Goal: Transaction & Acquisition: Purchase product/service

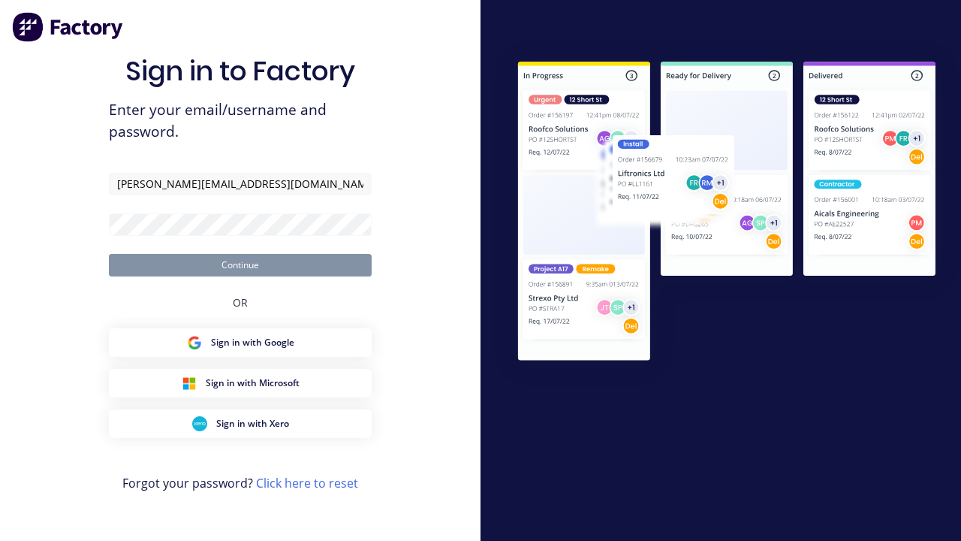
type input "[PERSON_NAME][EMAIL_ADDRESS][DOMAIN_NAME]"
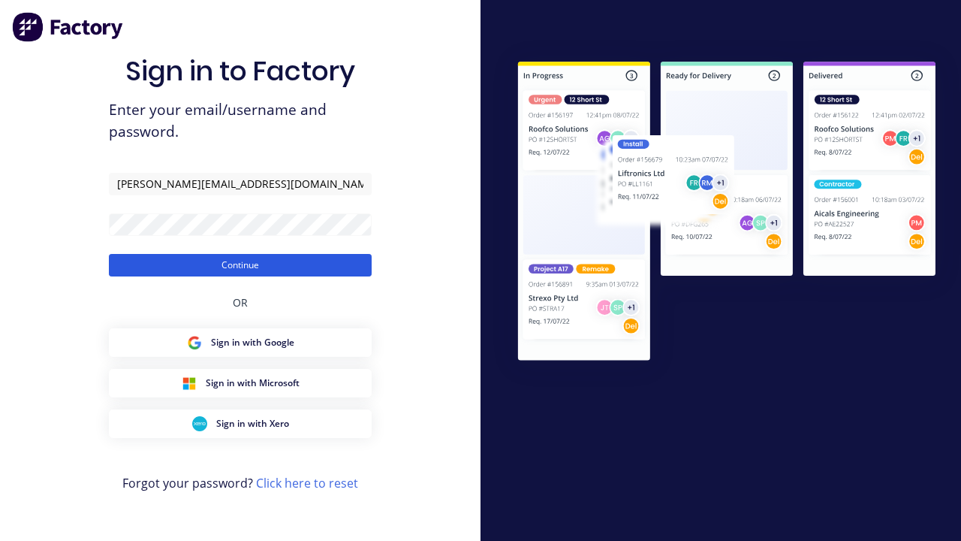
click at [240, 264] on button "Continue" at bounding box center [240, 265] width 263 height 23
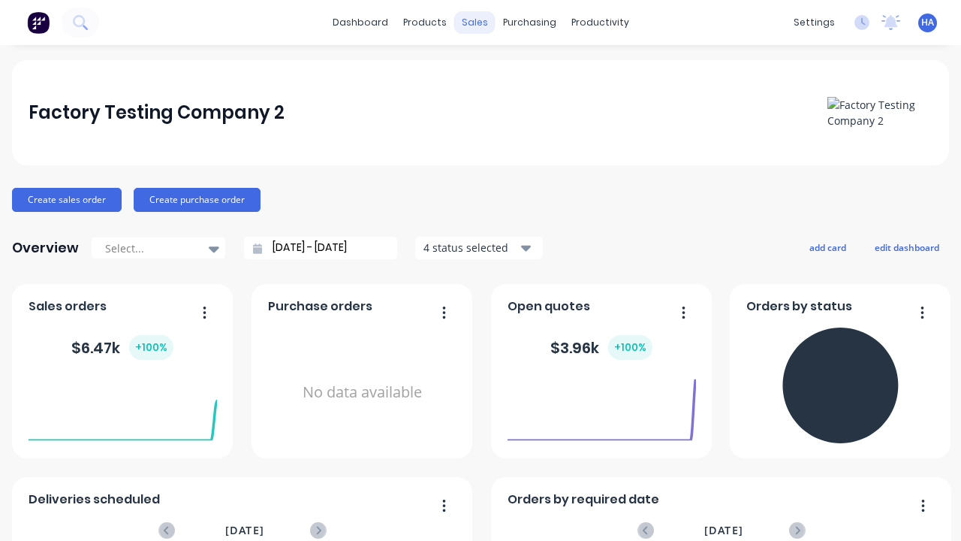
click at [475, 23] on div "sales" at bounding box center [474, 22] width 41 height 23
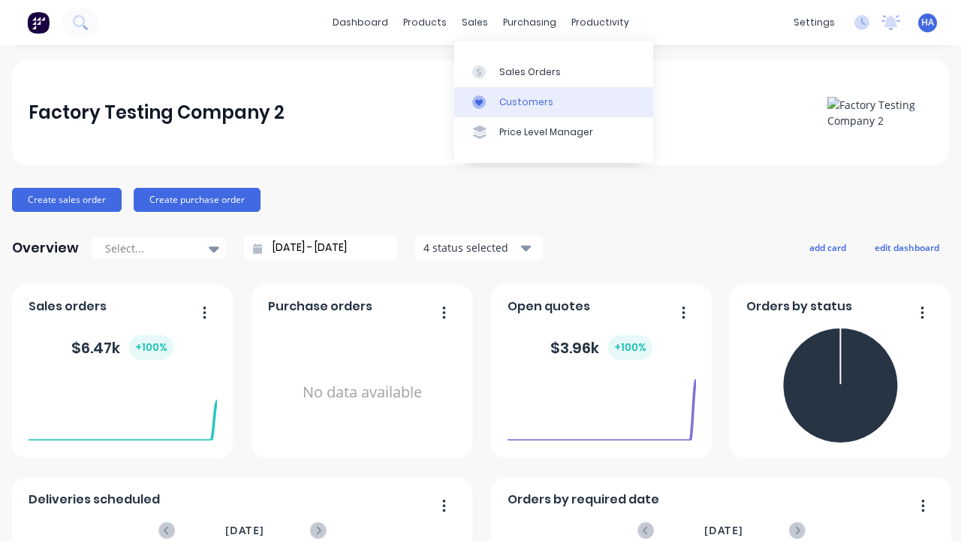
click at [553, 101] on link "Customers" at bounding box center [553, 102] width 199 height 30
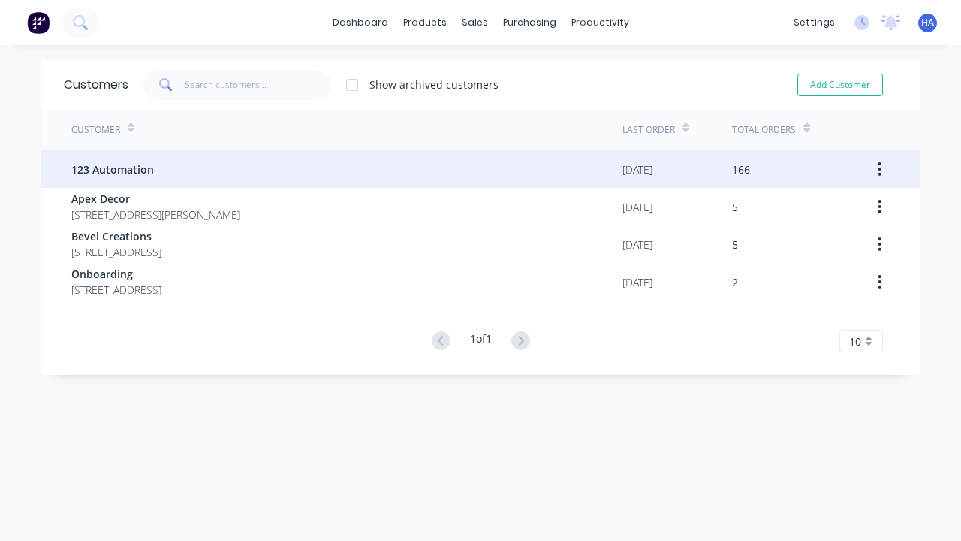
click at [112, 169] on span "123 Automation" at bounding box center [112, 169] width 83 height 16
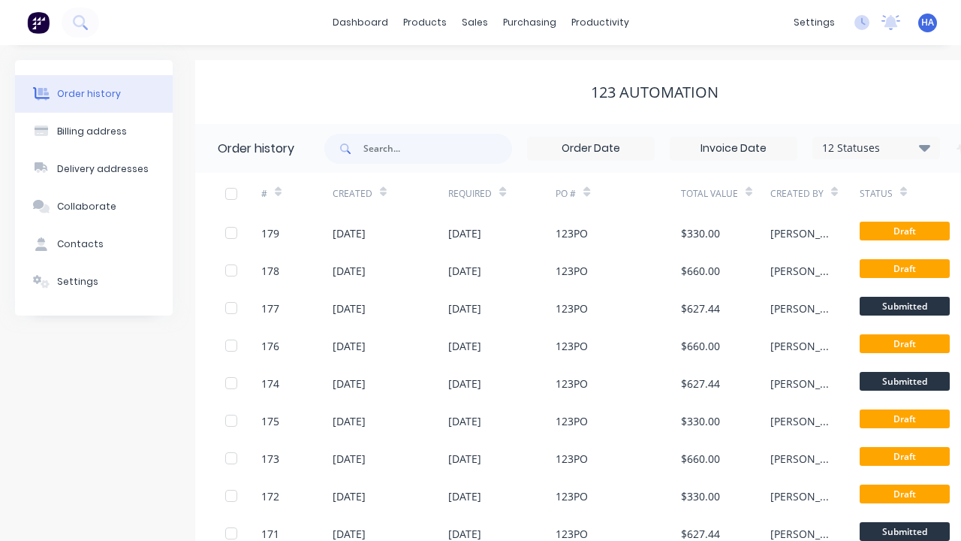
scroll to position [0, 153]
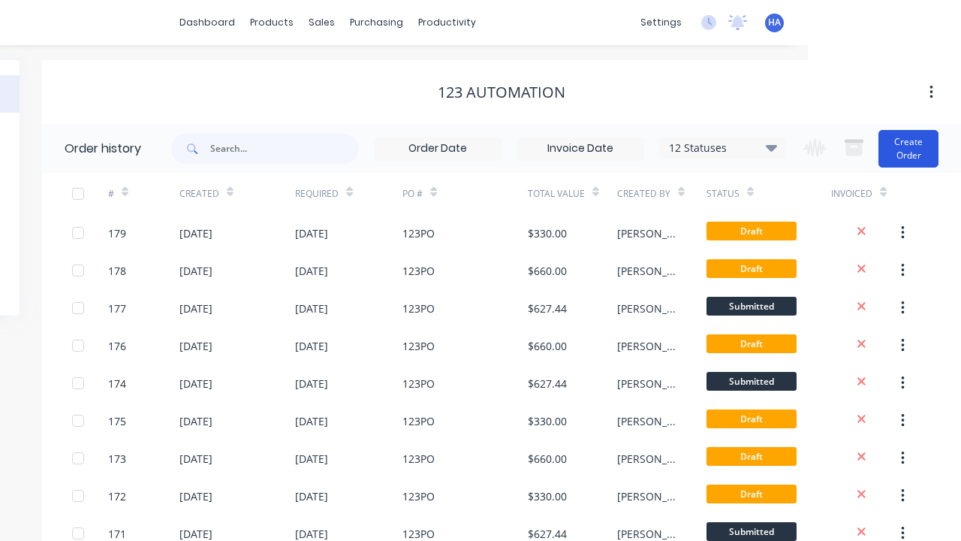
click at [909, 148] on button "Create Order" at bounding box center [909, 149] width 60 height 38
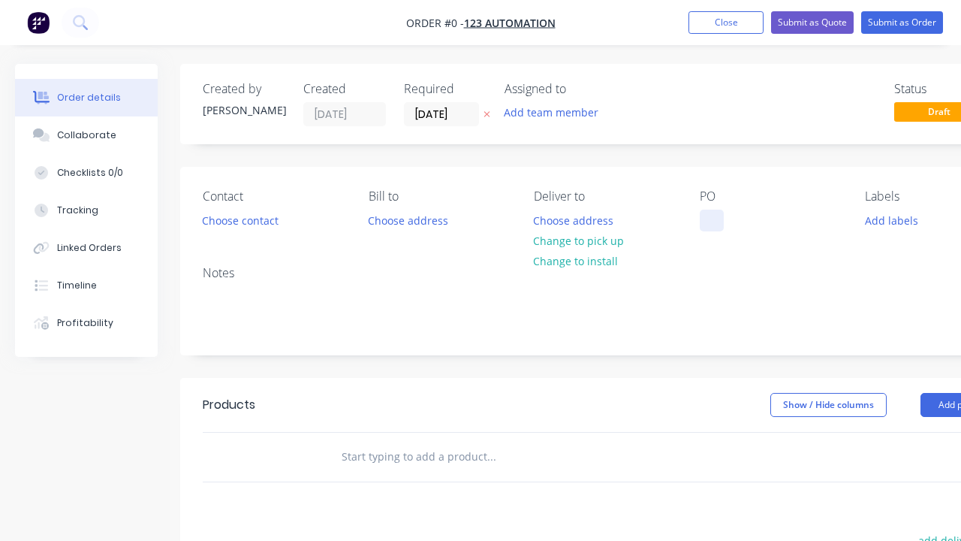
click at [711, 220] on div at bounding box center [712, 220] width 24 height 22
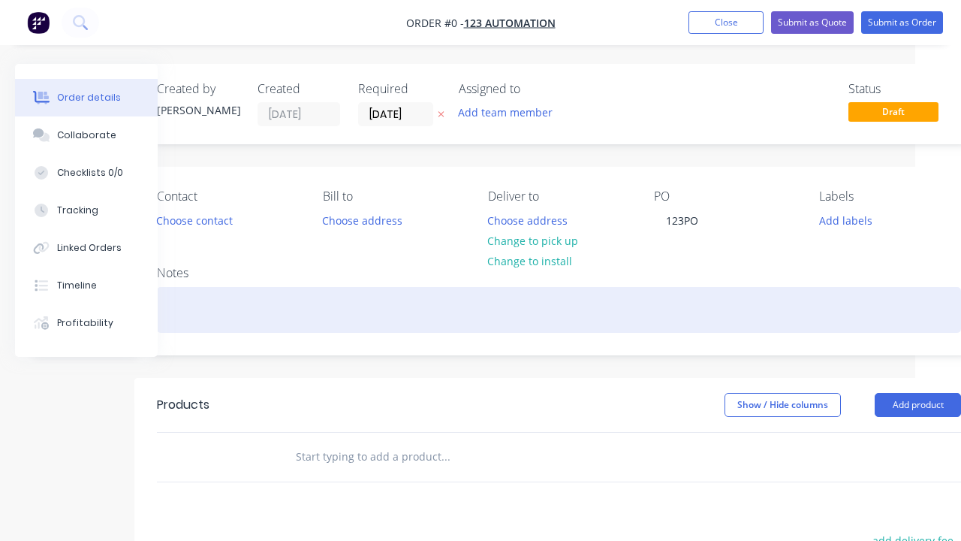
click at [559, 309] on div "Order details Collaborate Checklists 0/0 Tracking Linked Orders Timeline Profit…" at bounding box center [476, 464] width 1044 height 801
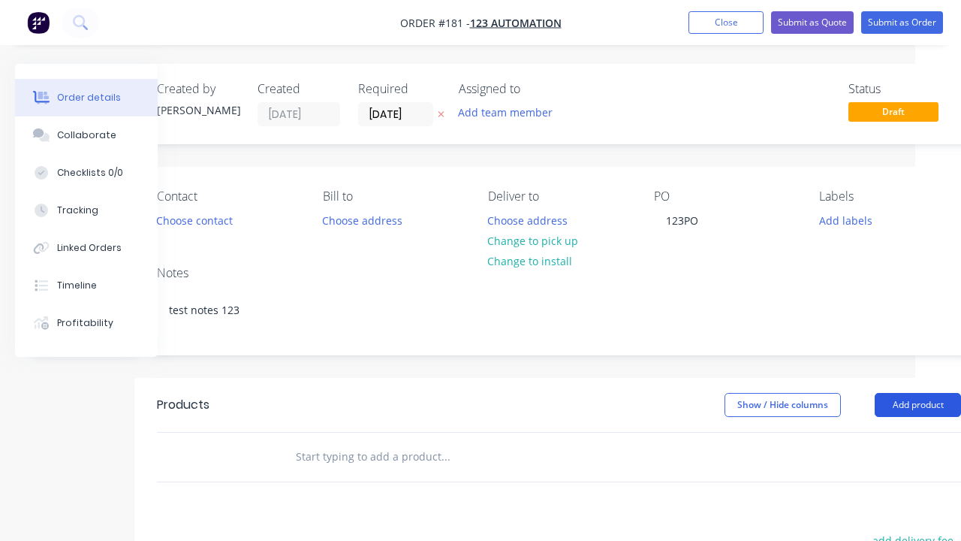
click at [880, 393] on button "Add product" at bounding box center [918, 405] width 86 height 24
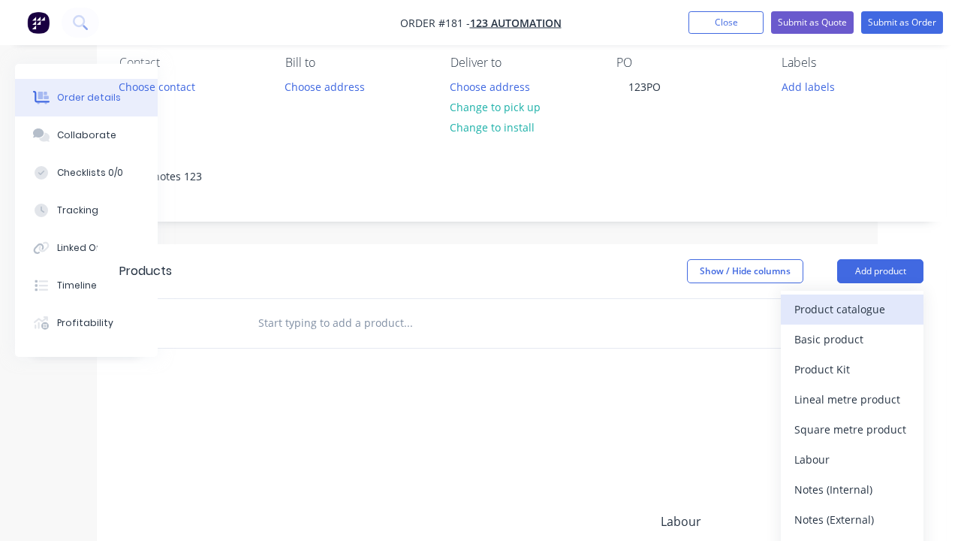
click at [852, 309] on div "Product catalogue" at bounding box center [852, 309] width 116 height 22
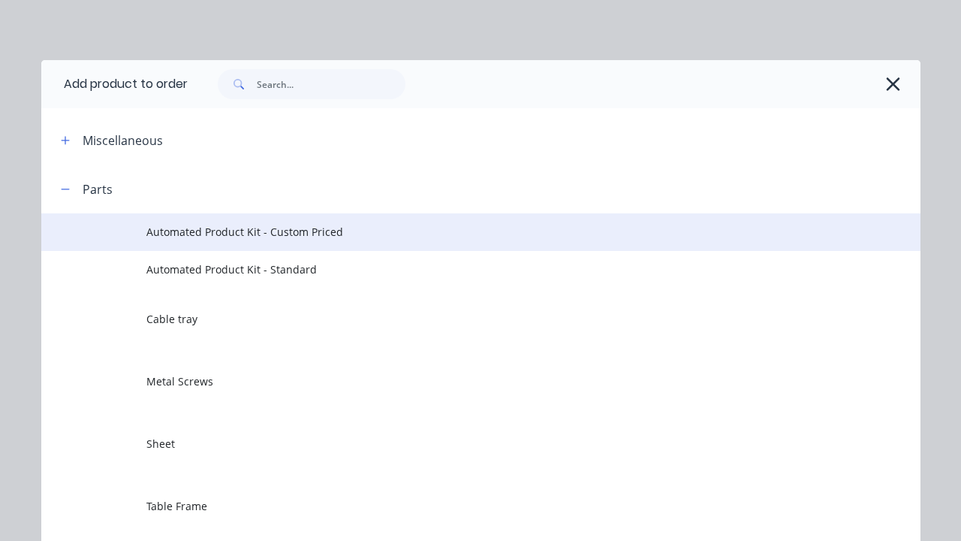
click at [456, 231] on span "Automated Product Kit - Custom Priced" at bounding box center [455, 232] width 619 height 16
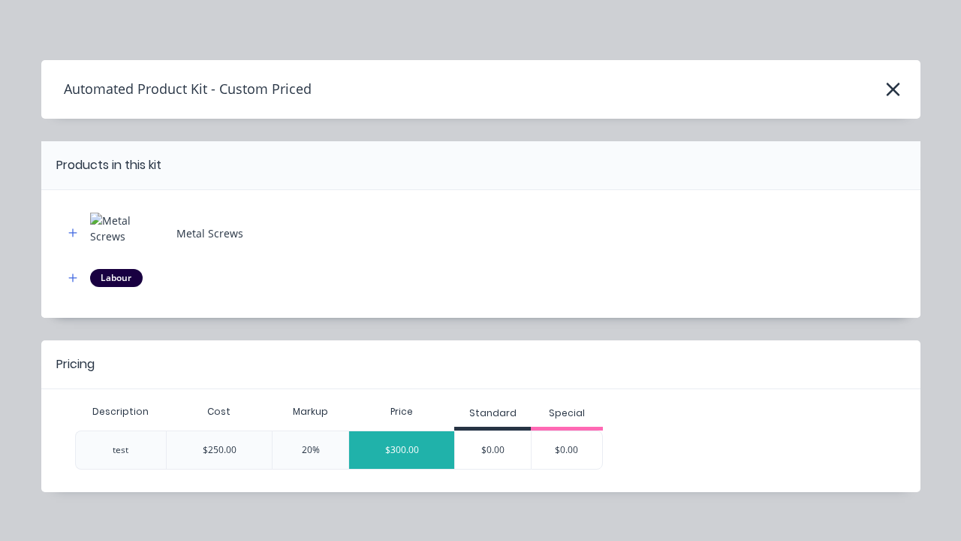
click at [402, 449] on div "$300.00" at bounding box center [401, 450] width 105 height 38
